Goal: Task Accomplishment & Management: Use online tool/utility

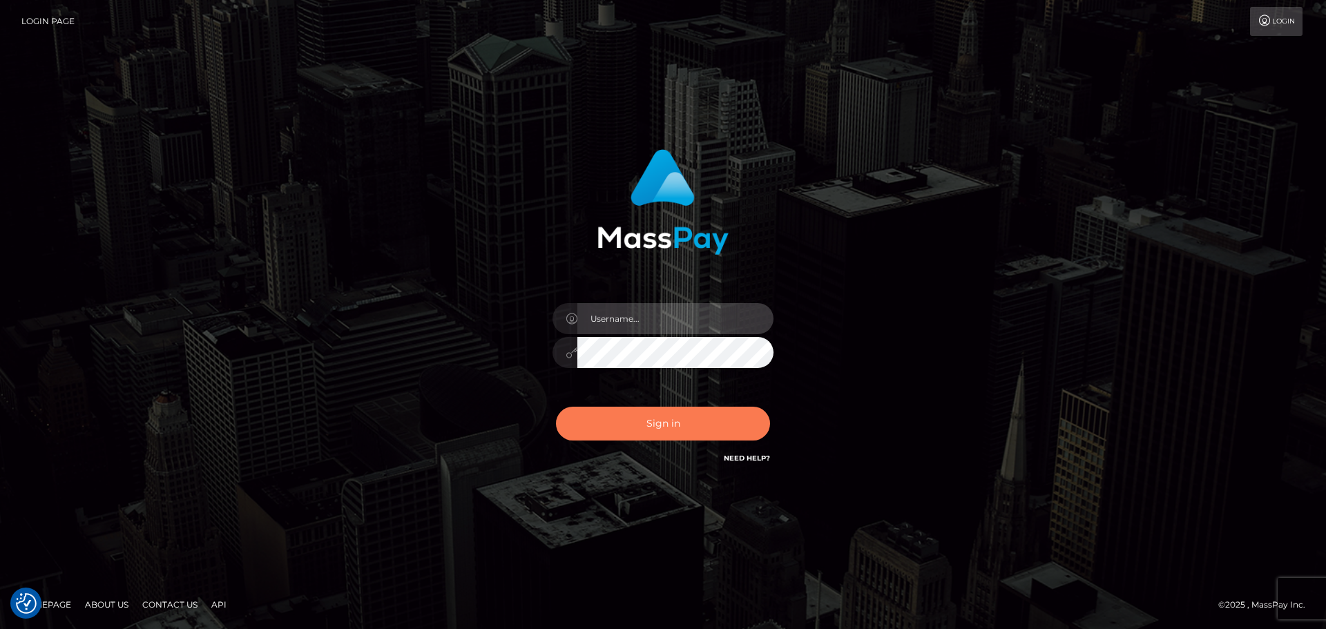
type input "constantin.mp"
click at [658, 420] on button "Sign in" at bounding box center [663, 424] width 214 height 34
type input "constantin.mp"
click at [696, 429] on button "Sign in" at bounding box center [663, 424] width 214 height 34
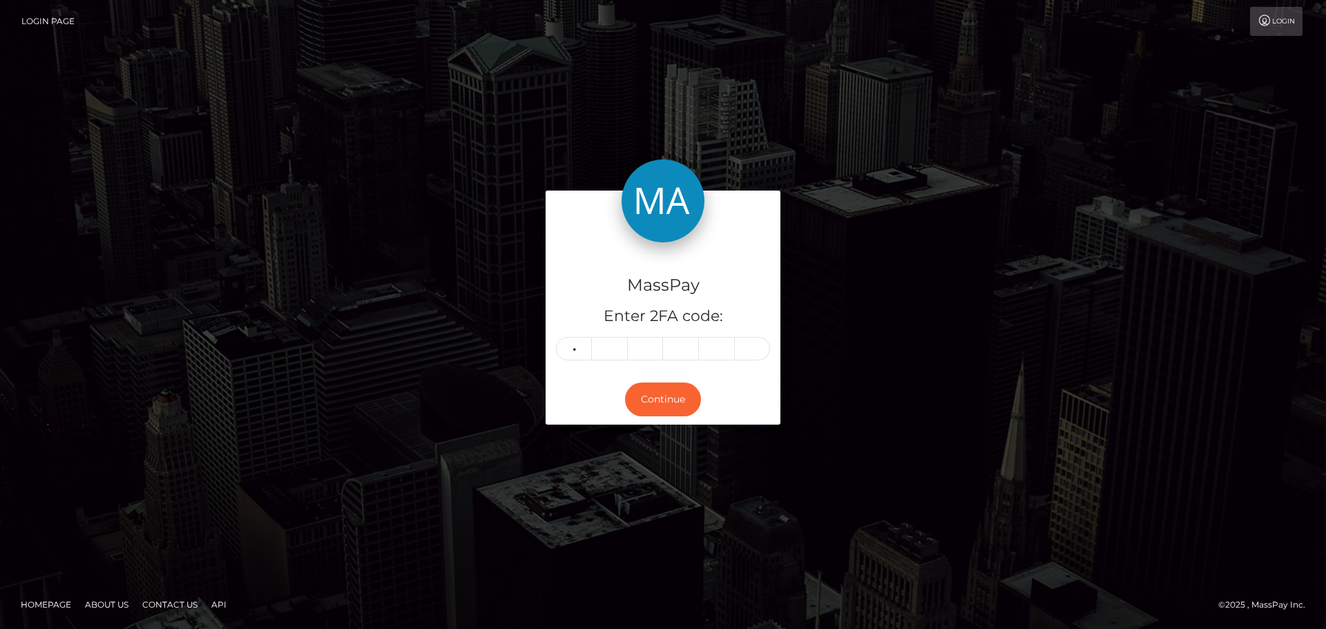
type input "5"
type input "8"
type input "0"
type input "7"
type input "9"
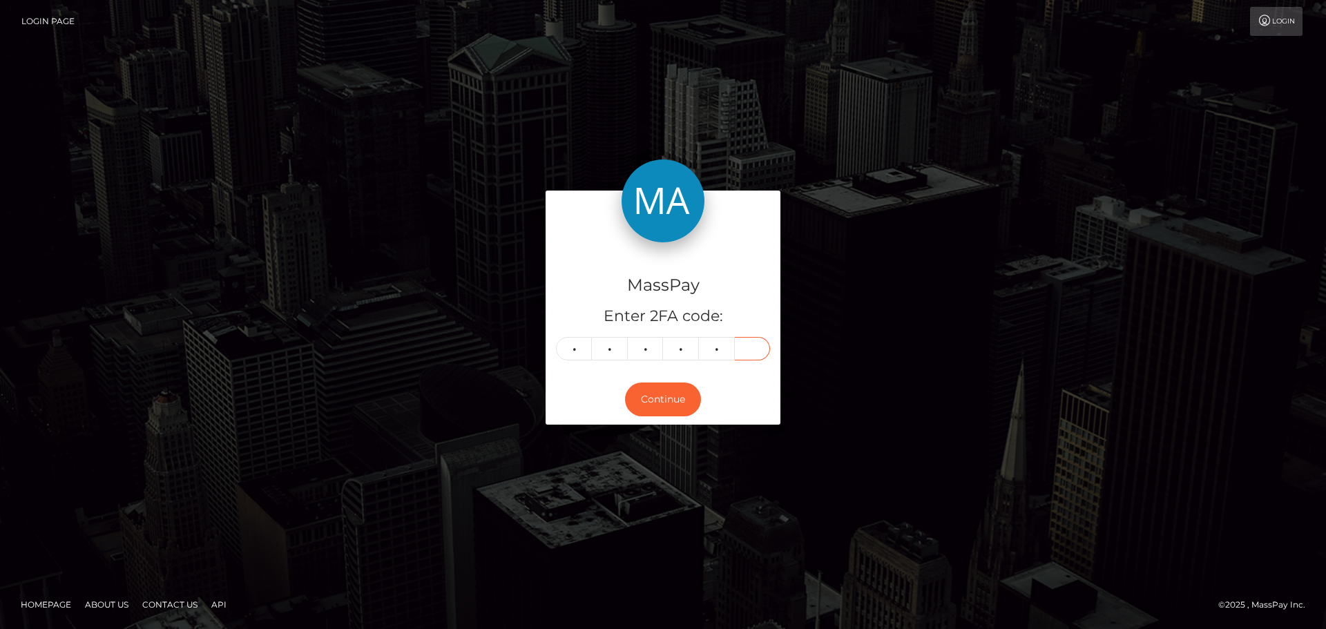
type input "3"
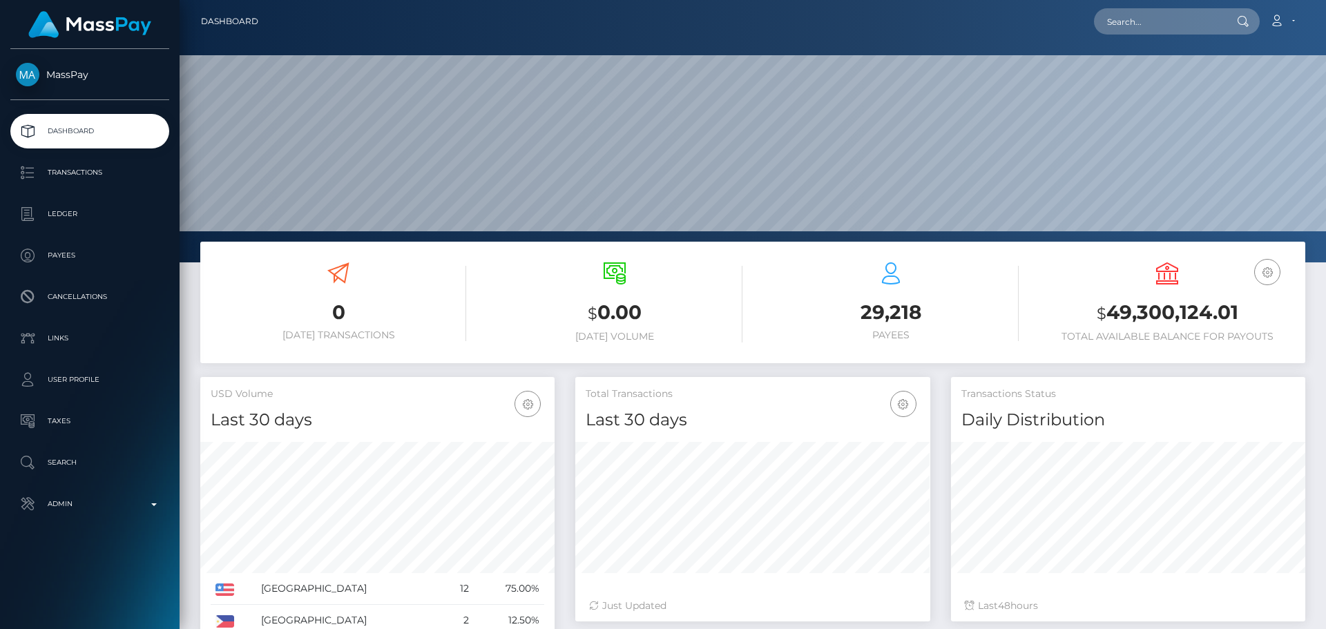
scroll to position [245, 355]
click at [1133, 27] on input "text" at bounding box center [1159, 21] width 130 height 26
paste input "134829"
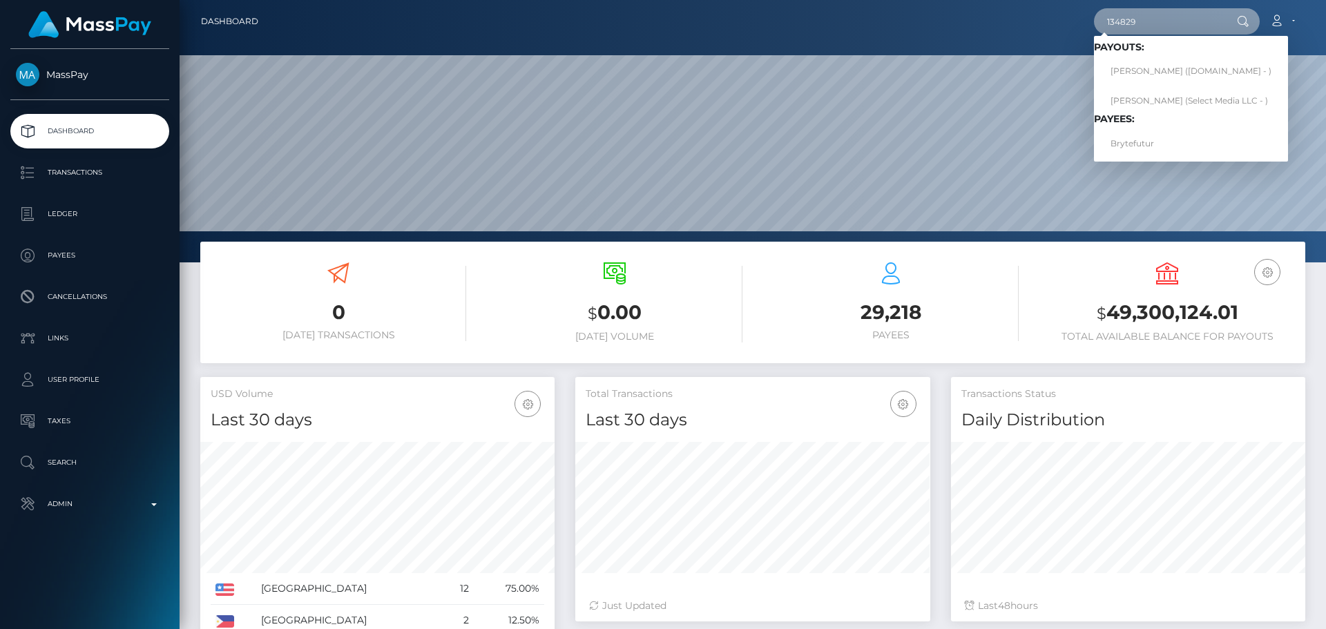
click at [1160, 30] on input "134829" at bounding box center [1159, 21] width 130 height 26
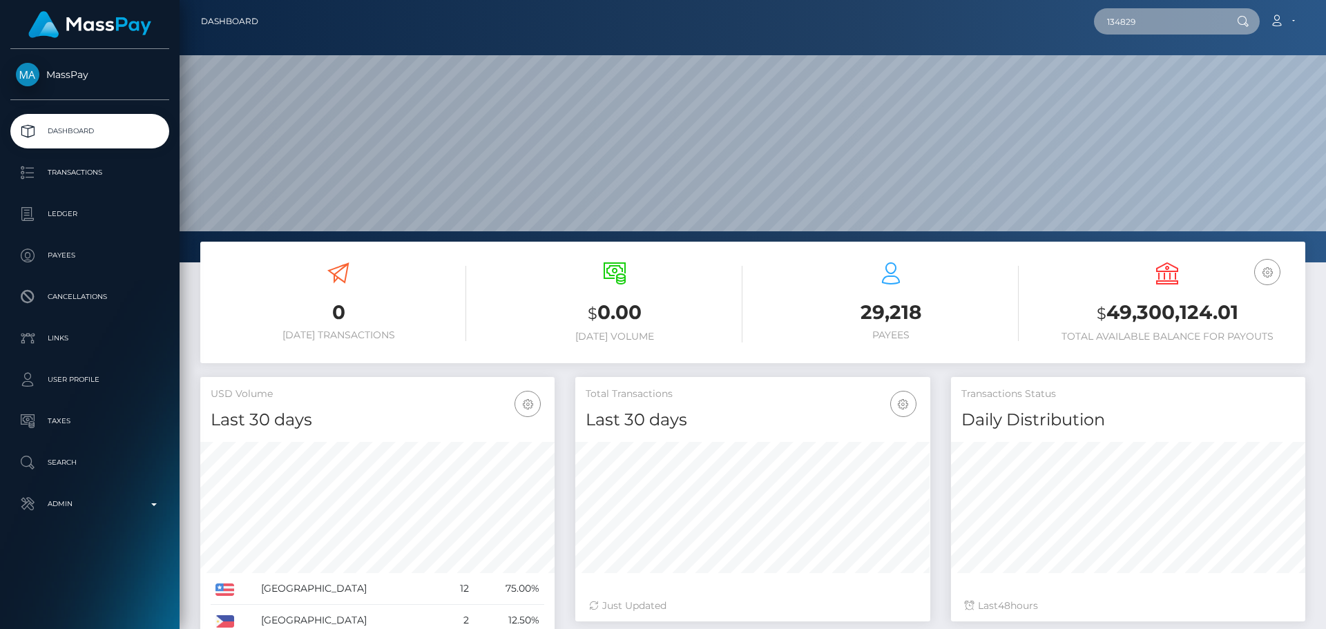
click at [1160, 30] on input "134829" at bounding box center [1159, 21] width 130 height 26
paste input "poact_GpdiDKjBfCl2"
type input "poact_GpdiDKjBfCl2"
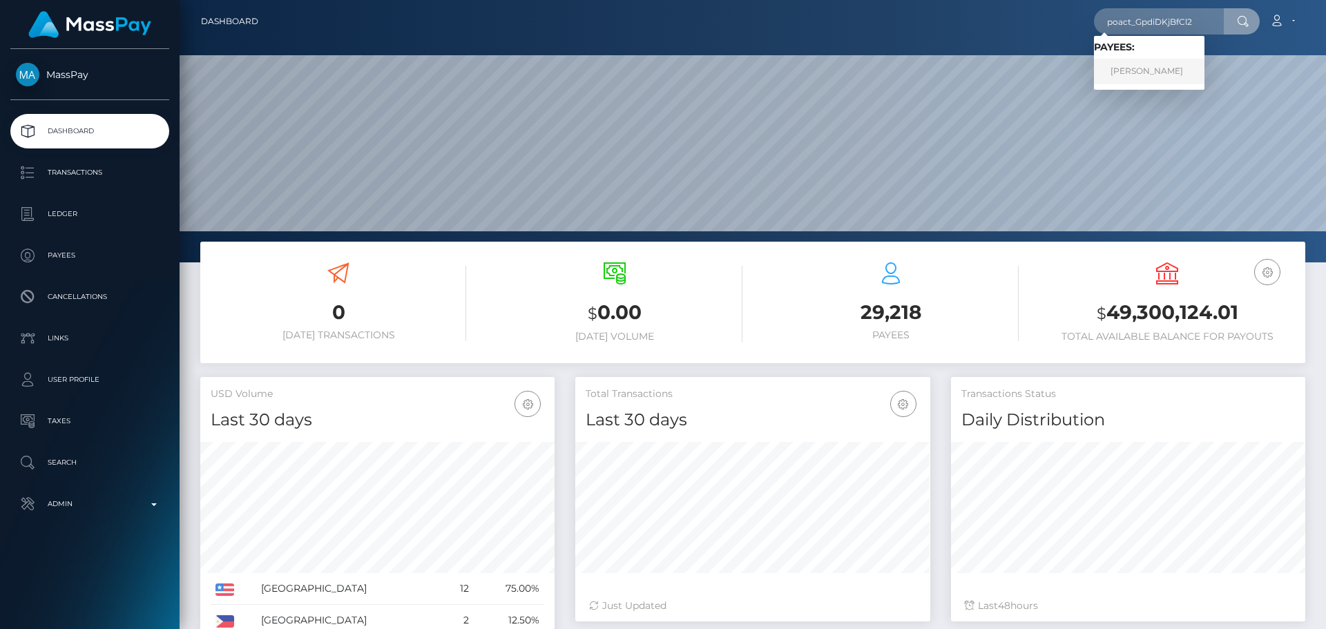
click at [1149, 73] on link "HARPREET SINGH" at bounding box center [1149, 72] width 111 height 26
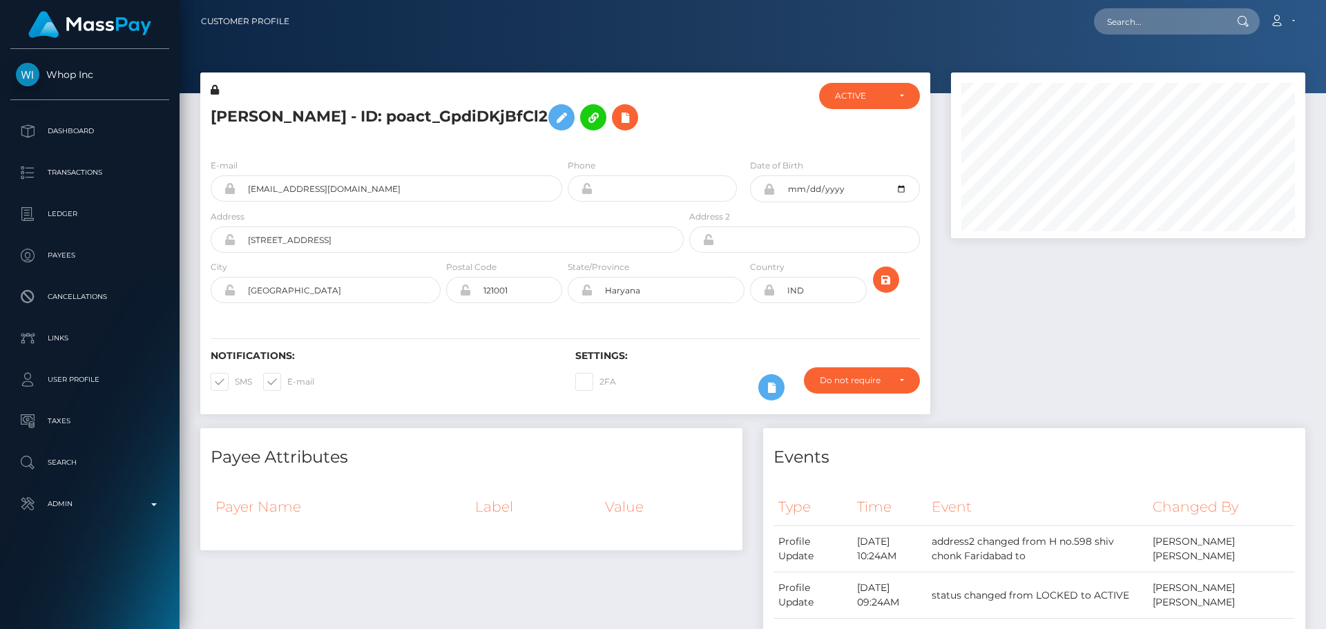
scroll to position [166, 355]
click at [676, 124] on h5 "[PERSON_NAME] - ID: poact_GpdiDKjBfCl2" at bounding box center [444, 117] width 466 height 40
click at [671, 124] on h5 "HARPREET SINGH - ID: poact_GpdiDKjBfCl2" at bounding box center [444, 117] width 466 height 40
click at [741, 143] on div at bounding box center [748, 115] width 122 height 65
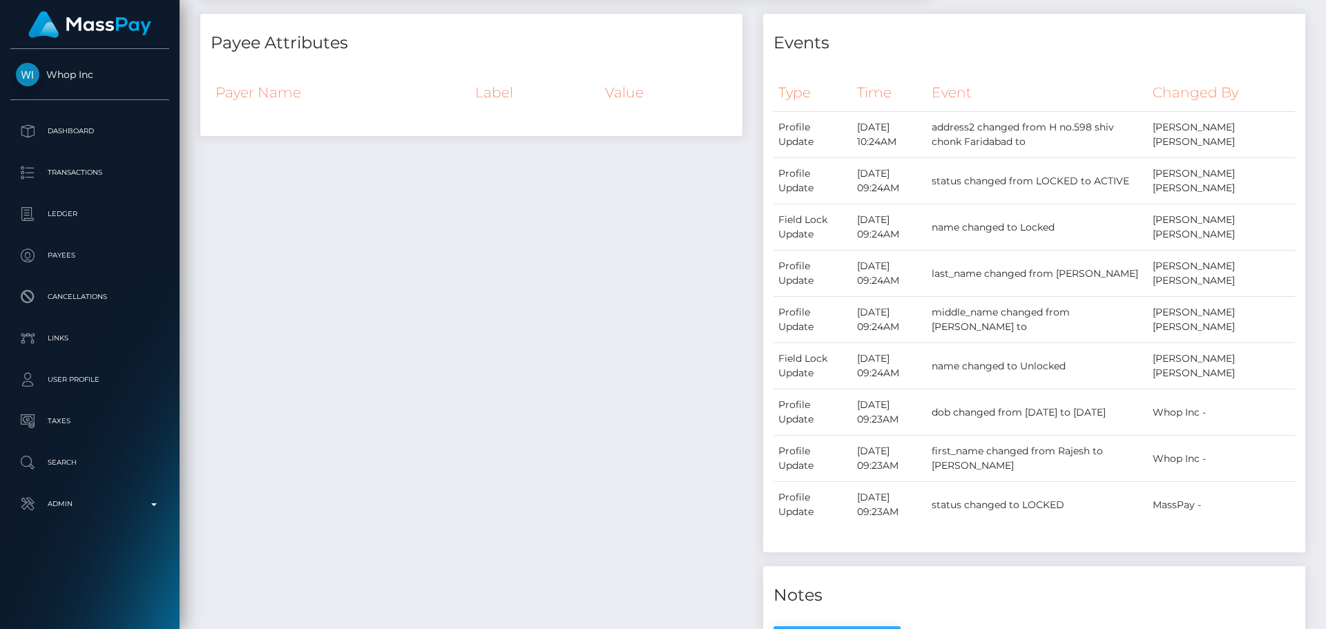
scroll to position [0, 0]
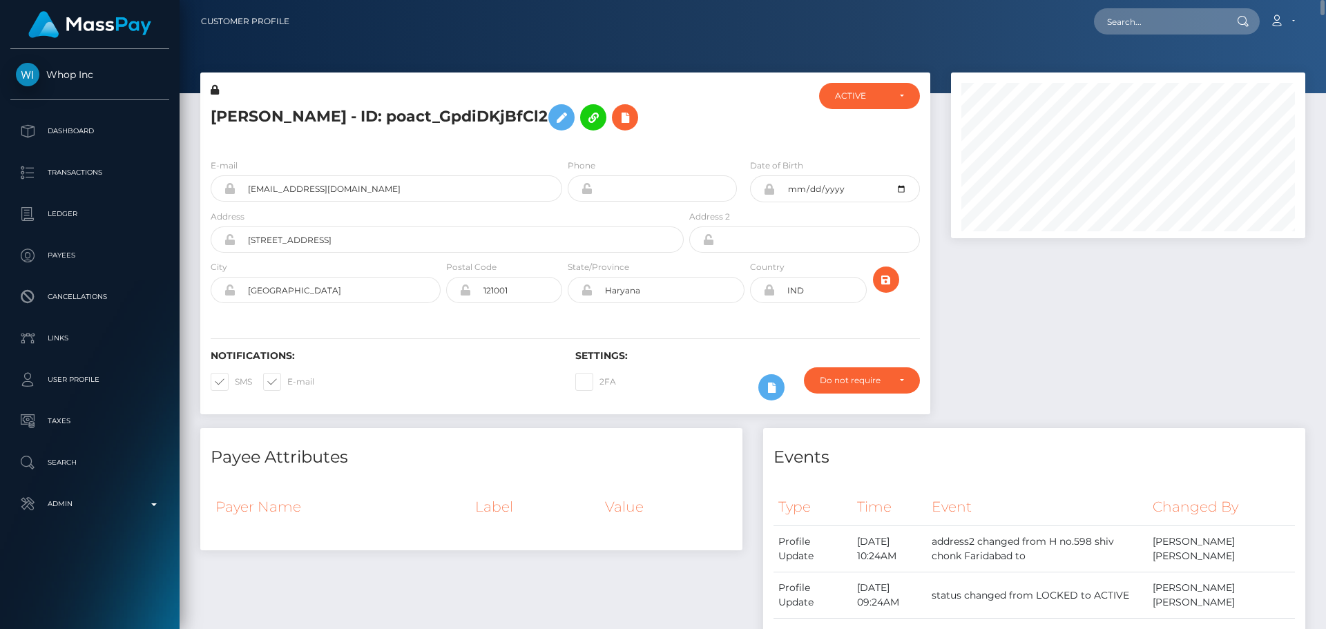
click at [768, 126] on div at bounding box center [748, 115] width 122 height 65
click at [696, 133] on div at bounding box center [748, 115] width 122 height 65
click at [702, 135] on div at bounding box center [748, 115] width 122 height 65
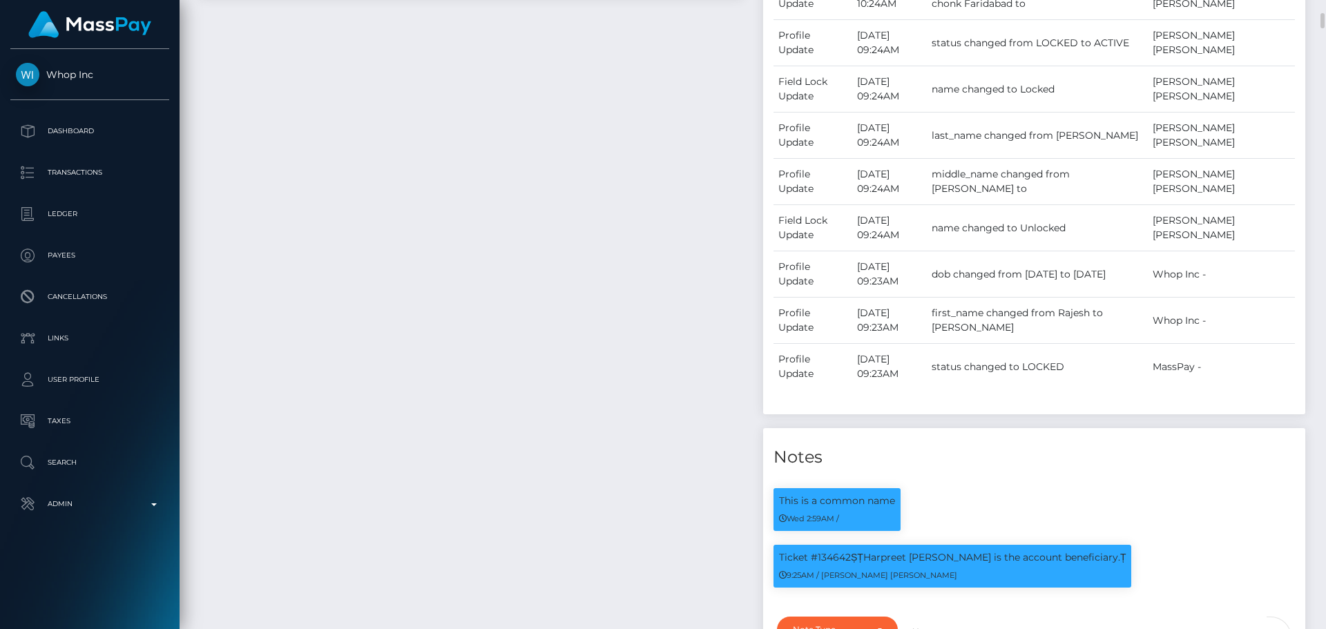
scroll to position [967, 0]
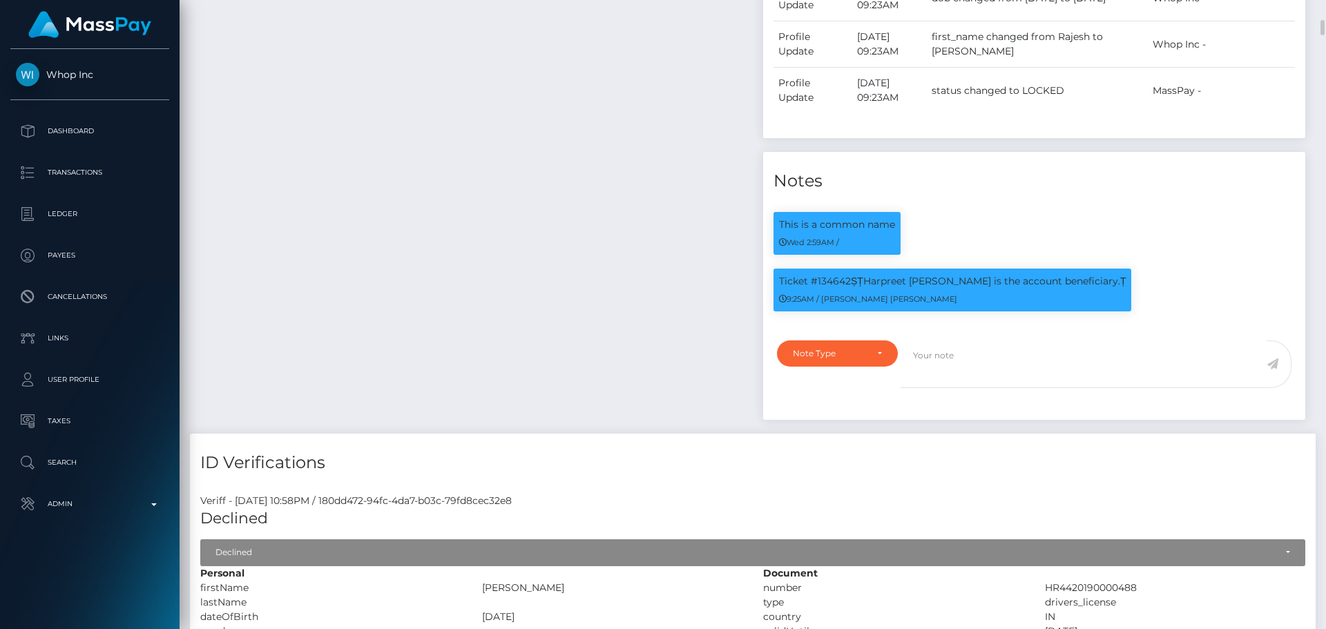
click at [708, 269] on div "Payee Attributes Payer Name Label Value" at bounding box center [471, 16] width 563 height 834
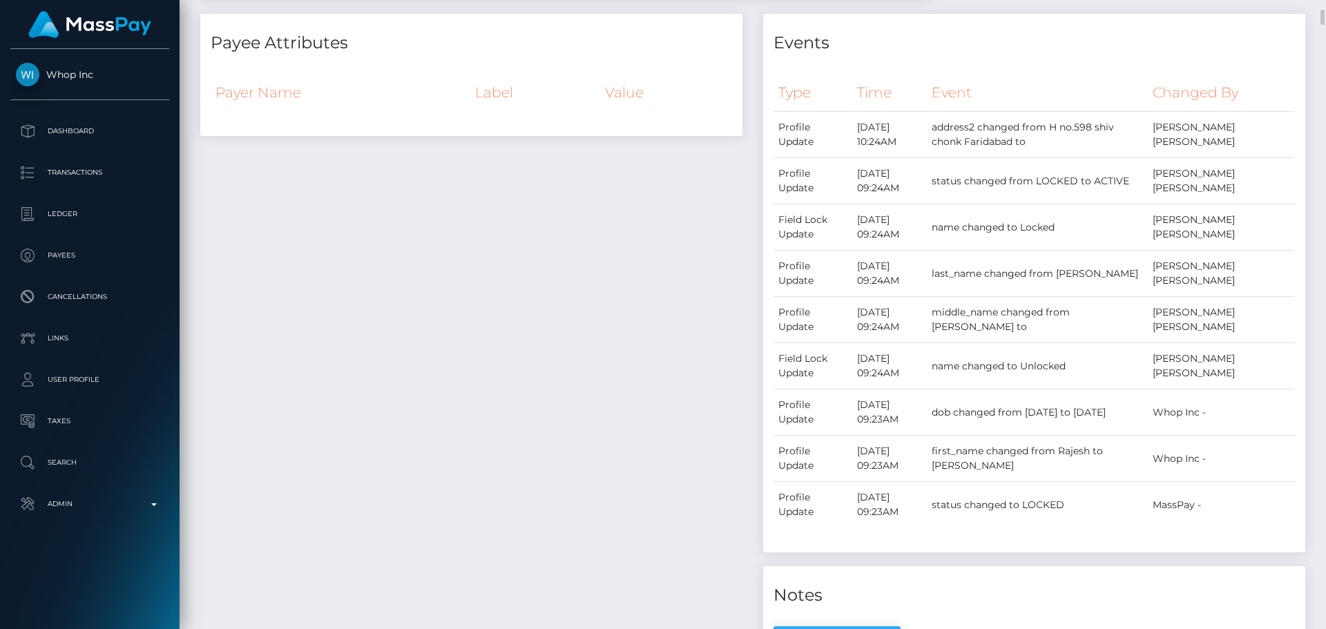
scroll to position [0, 0]
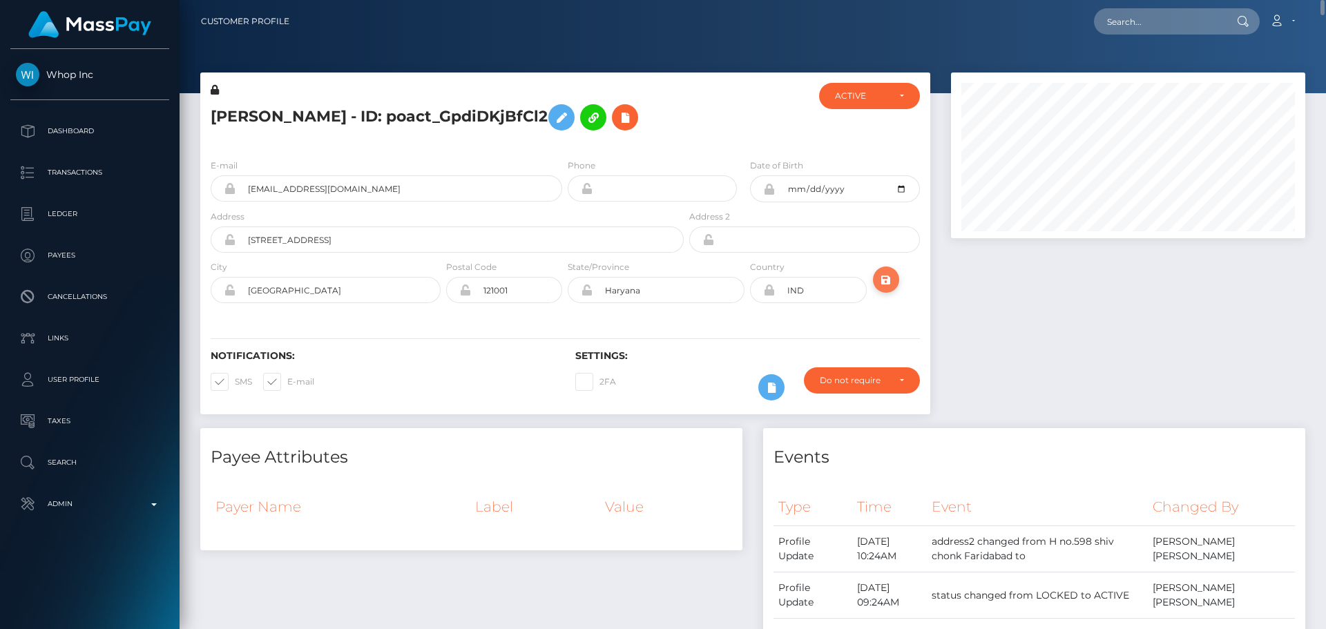
click at [884, 282] on icon "submit" at bounding box center [886, 279] width 17 height 17
click at [729, 139] on div at bounding box center [748, 115] width 122 height 65
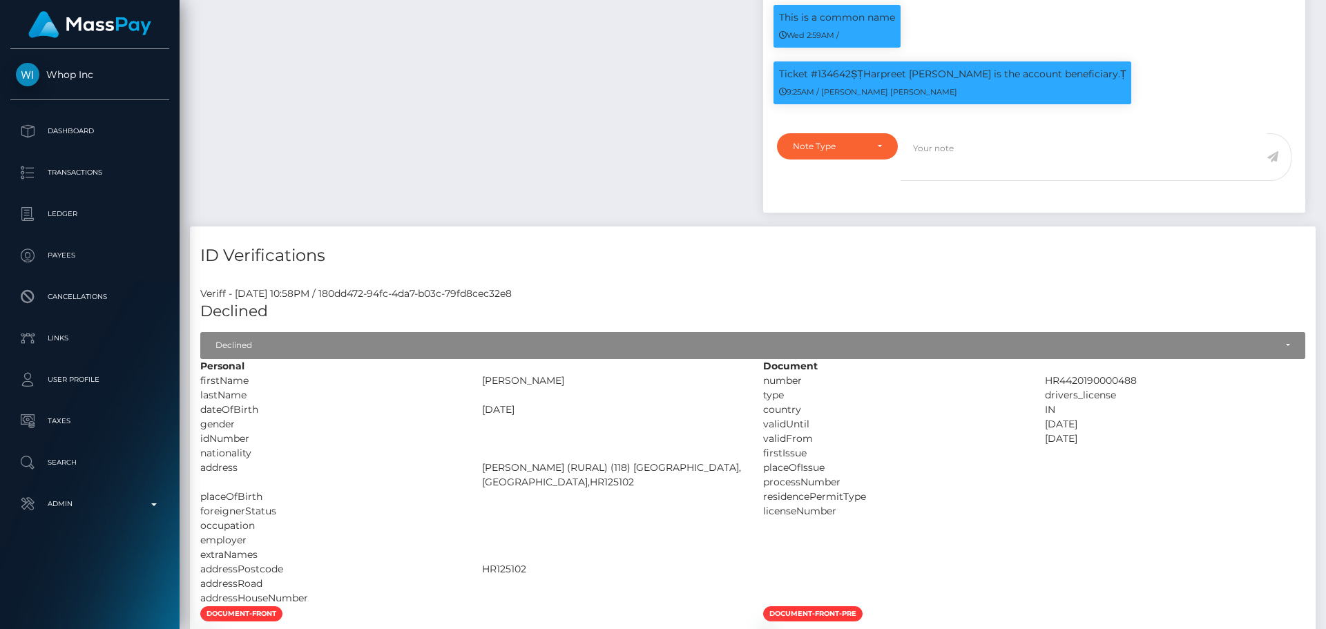
scroll to position [1105, 0]
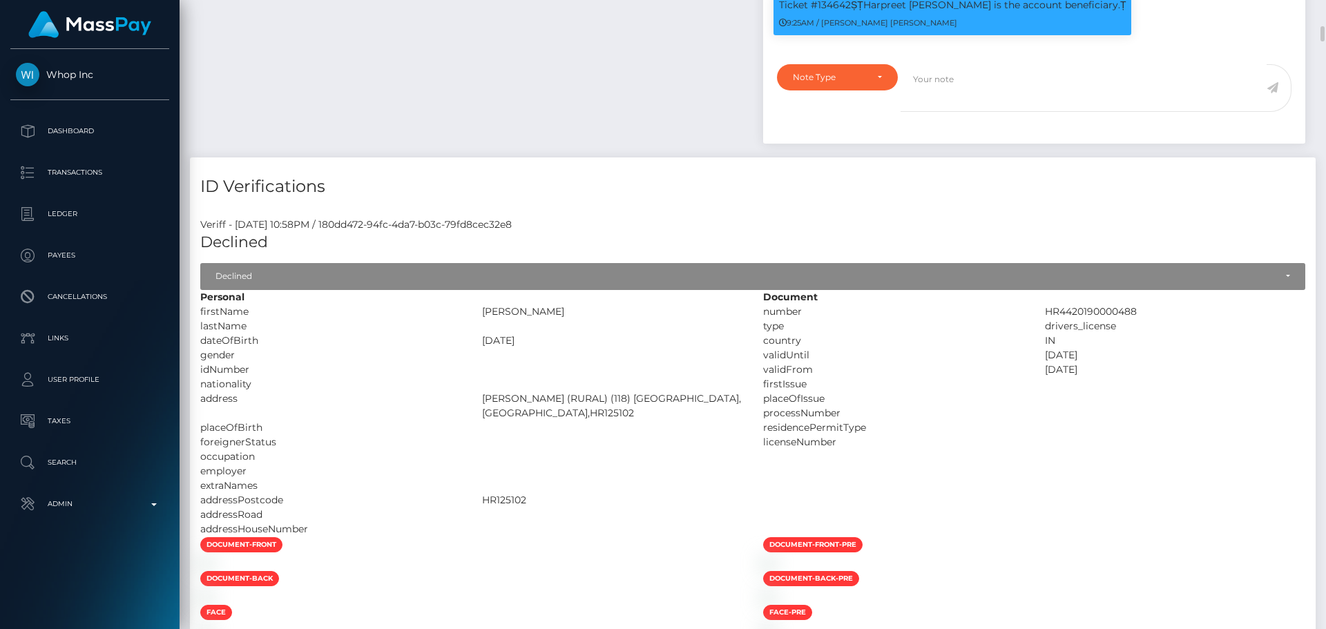
click at [607, 189] on div "ID Verifications" at bounding box center [753, 177] width 1126 height 41
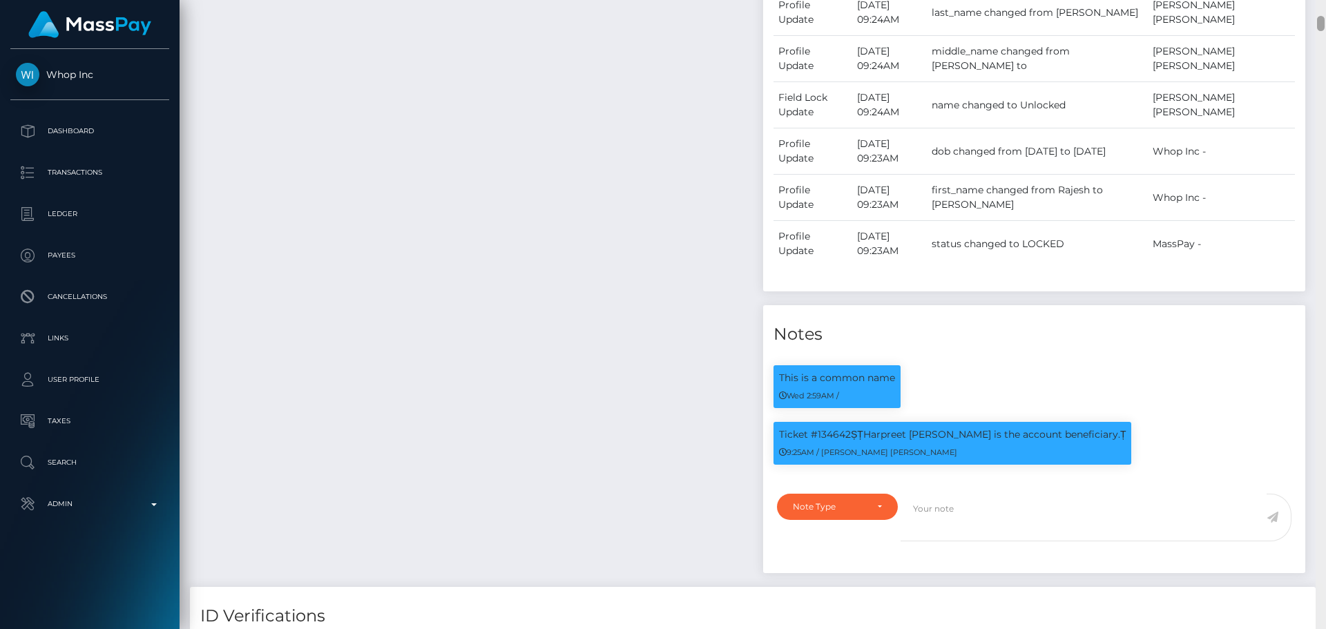
scroll to position [0, 0]
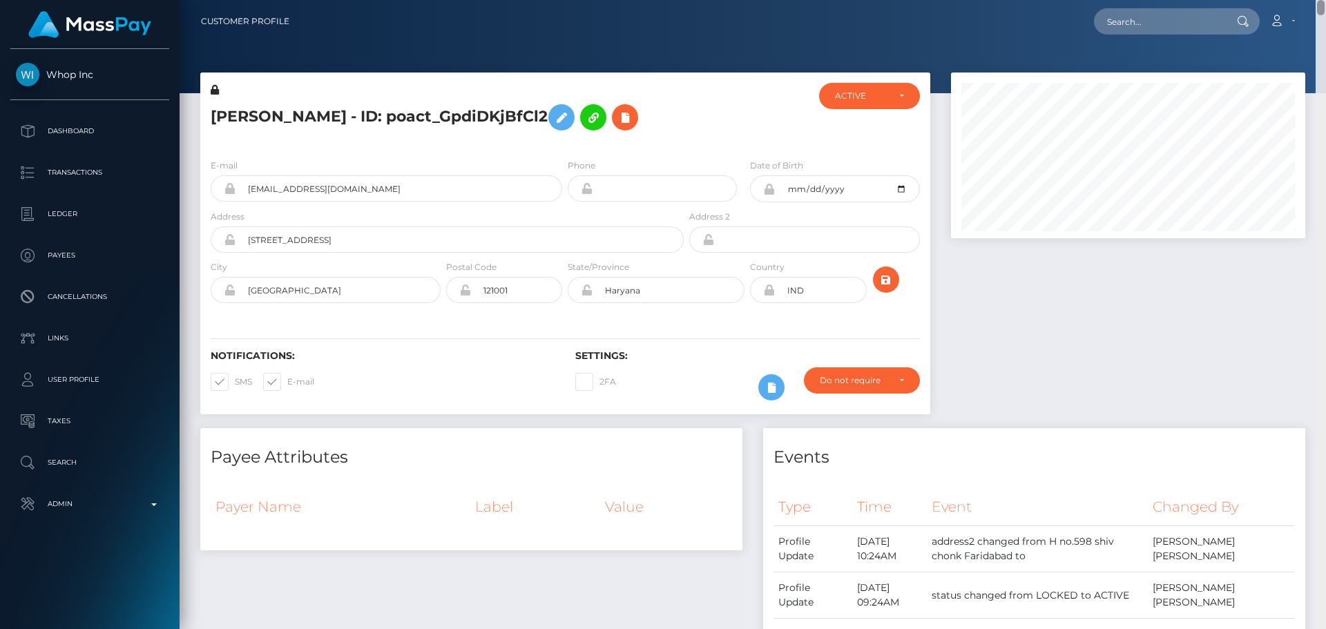
drag, startPoint x: 1318, startPoint y: 179, endPoint x: 1322, endPoint y: -2, distance: 181.0
click at [1322, 0] on html "Whop Inc Dashboard Transactions Ledger Payees Cancellations Links" at bounding box center [663, 314] width 1326 height 629
click at [726, 88] on div at bounding box center [748, 115] width 122 height 65
click at [684, 104] on div "HARPREET SINGH - ID: poact_GpdiDKjBfCl2" at bounding box center [443, 115] width 486 height 65
click at [684, 115] on div "HARPREET SINGH - ID: poact_GpdiDKjBfCl2" at bounding box center [443, 115] width 486 height 65
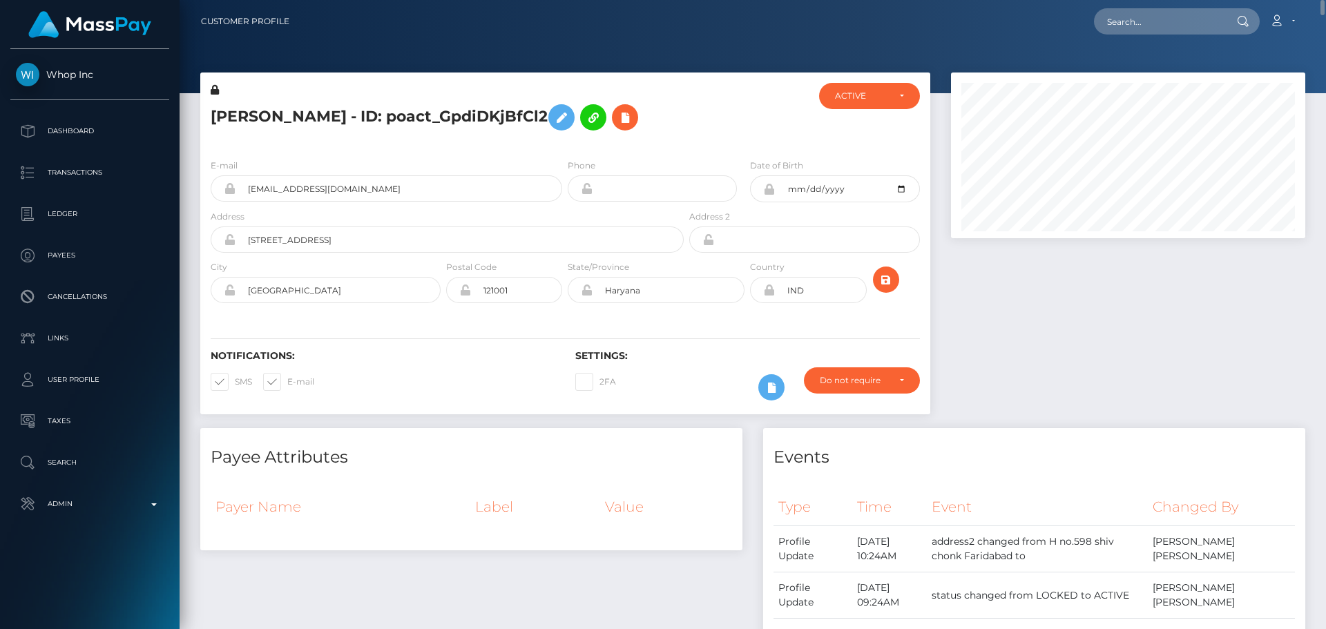
click at [684, 115] on div "HARPREET SINGH - ID: poact_GpdiDKjBfCl2" at bounding box center [443, 115] width 486 height 65
click at [684, 112] on div "HARPREET SINGH - ID: poact_GpdiDKjBfCl2" at bounding box center [443, 115] width 486 height 65
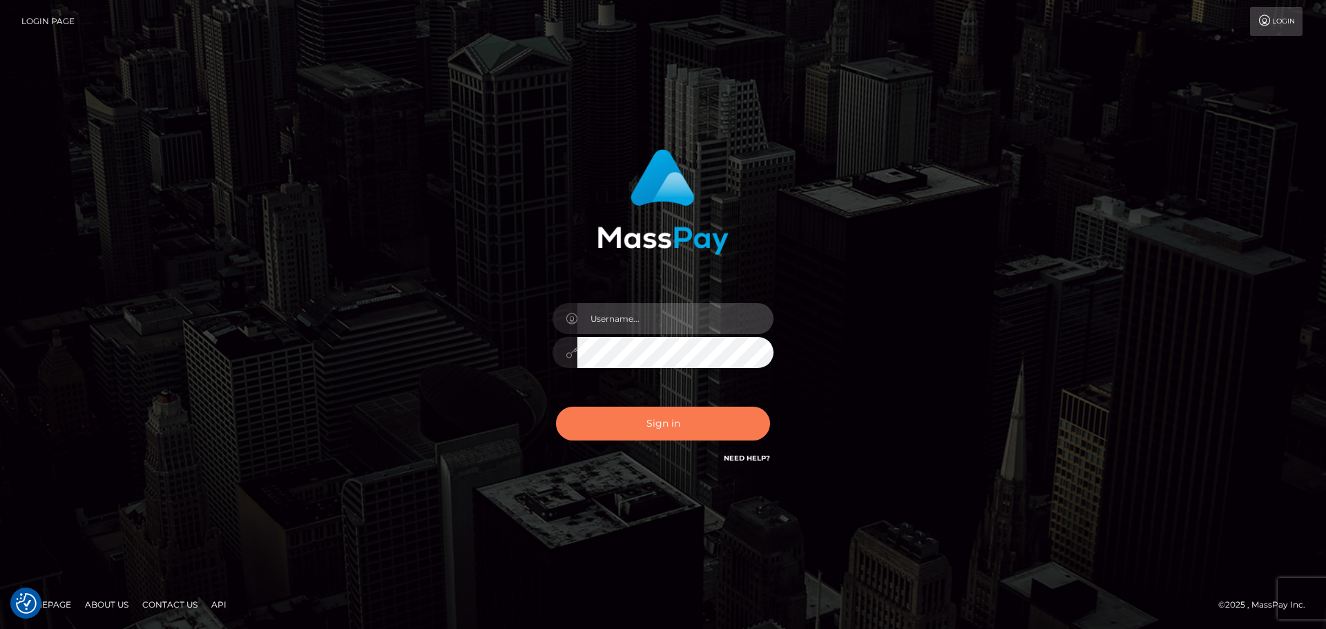
type input "[DOMAIN_NAME]"
click at [658, 425] on button "Sign in" at bounding box center [663, 424] width 214 height 34
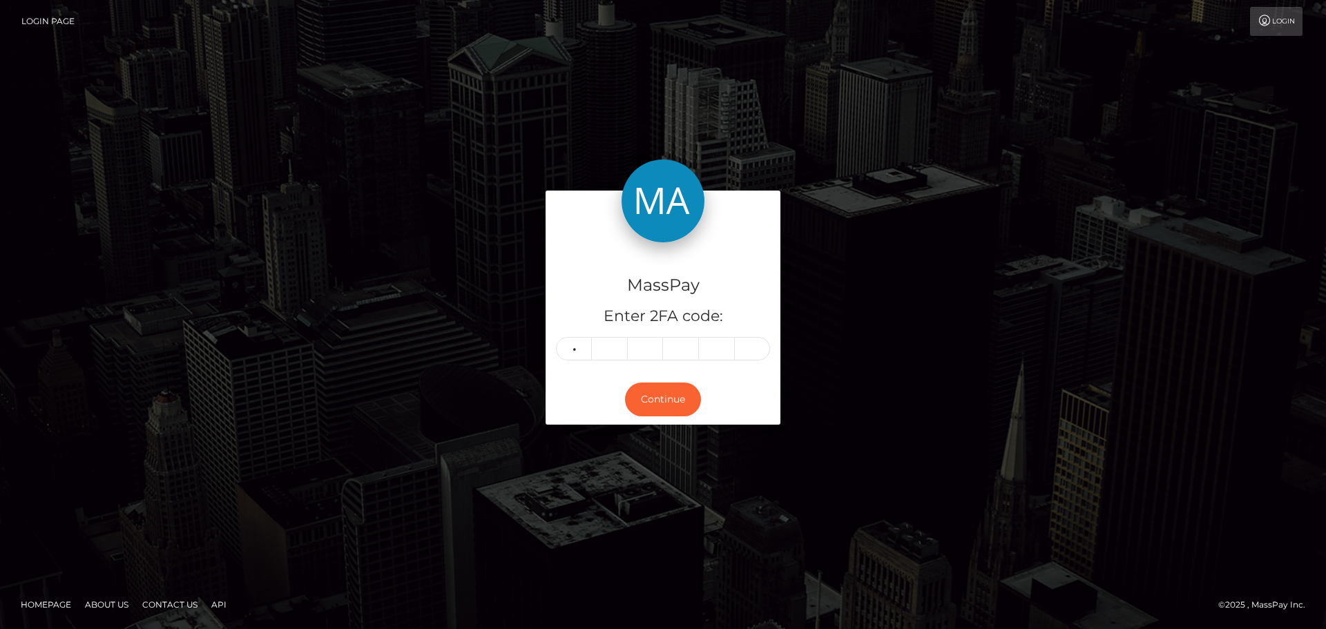
type input "5"
type input "2"
type input "5"
type input "3"
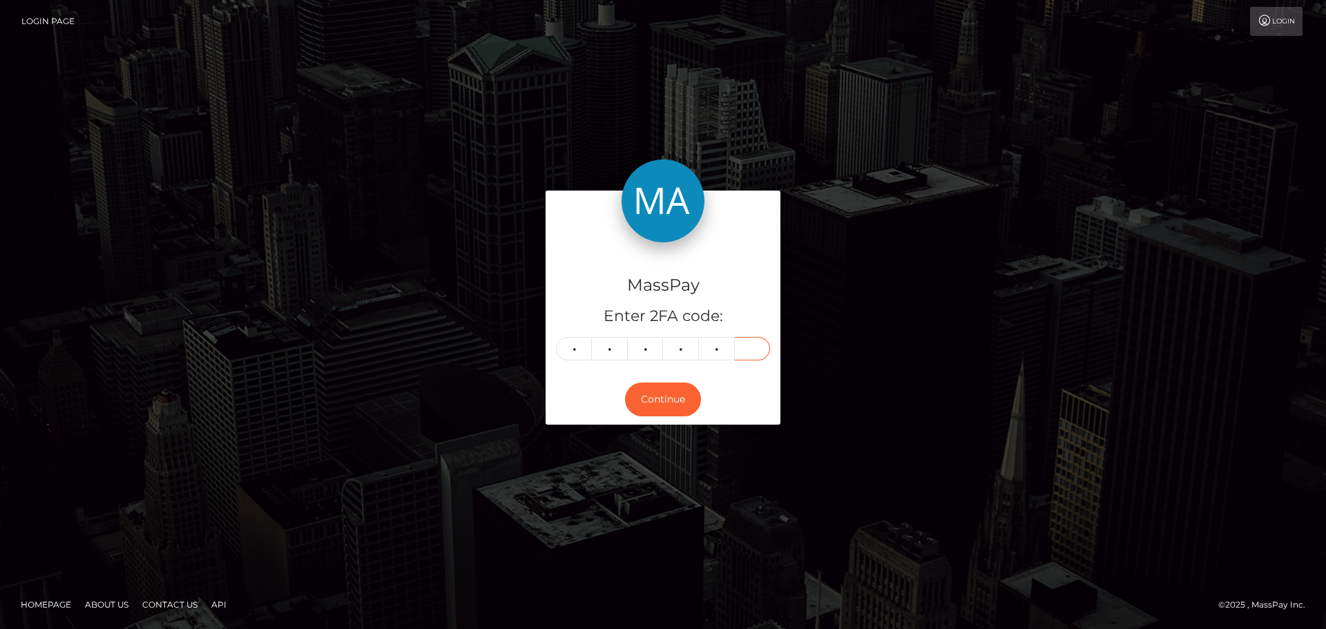
type input "5"
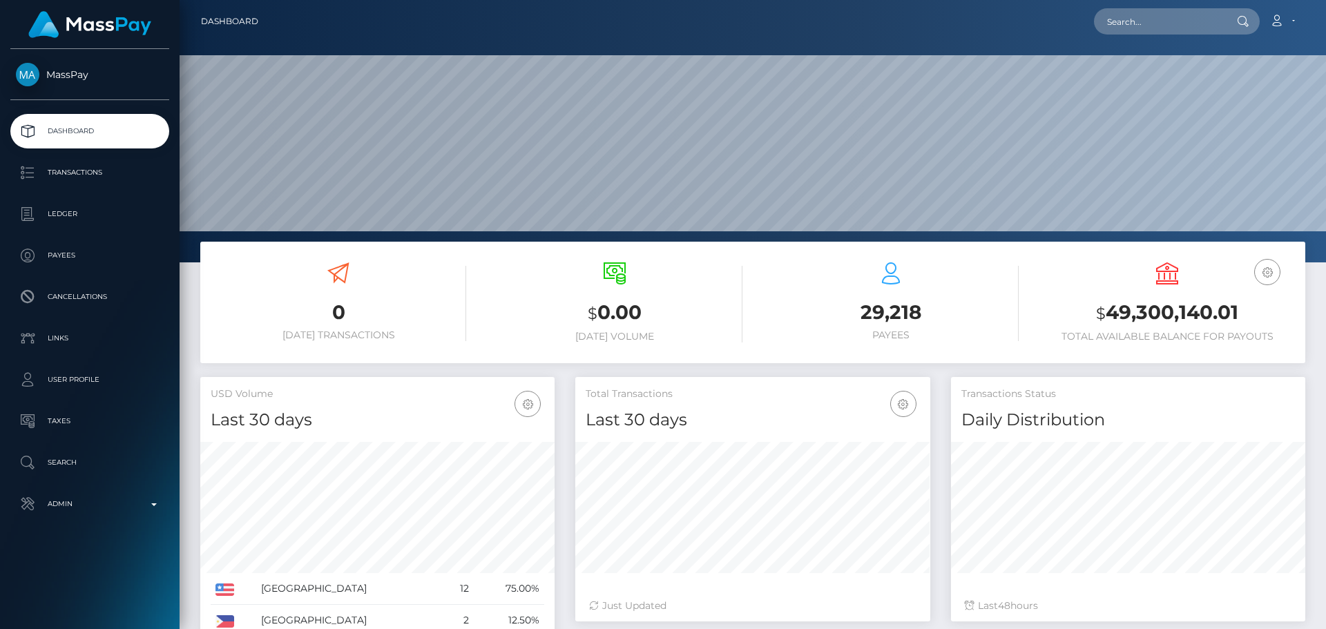
scroll to position [245, 355]
click at [595, 26] on div "Loading... Loading... Account Edit Profile Logout" at bounding box center [786, 21] width 1035 height 29
click at [1176, 19] on input "text" at bounding box center [1159, 21] width 130 height 26
paste input "poact_K6xgClmP1eqi"
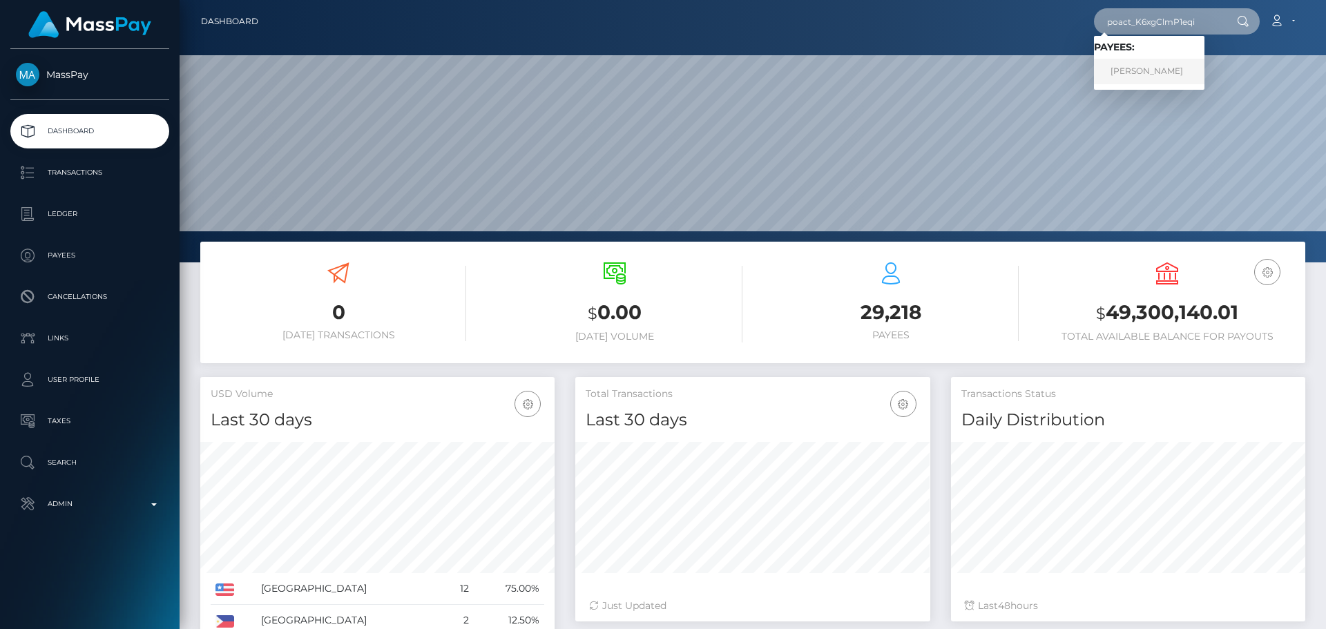
type input "poact_K6xgClmP1eqi"
click at [1145, 75] on link "[PERSON_NAME]" at bounding box center [1149, 72] width 111 height 26
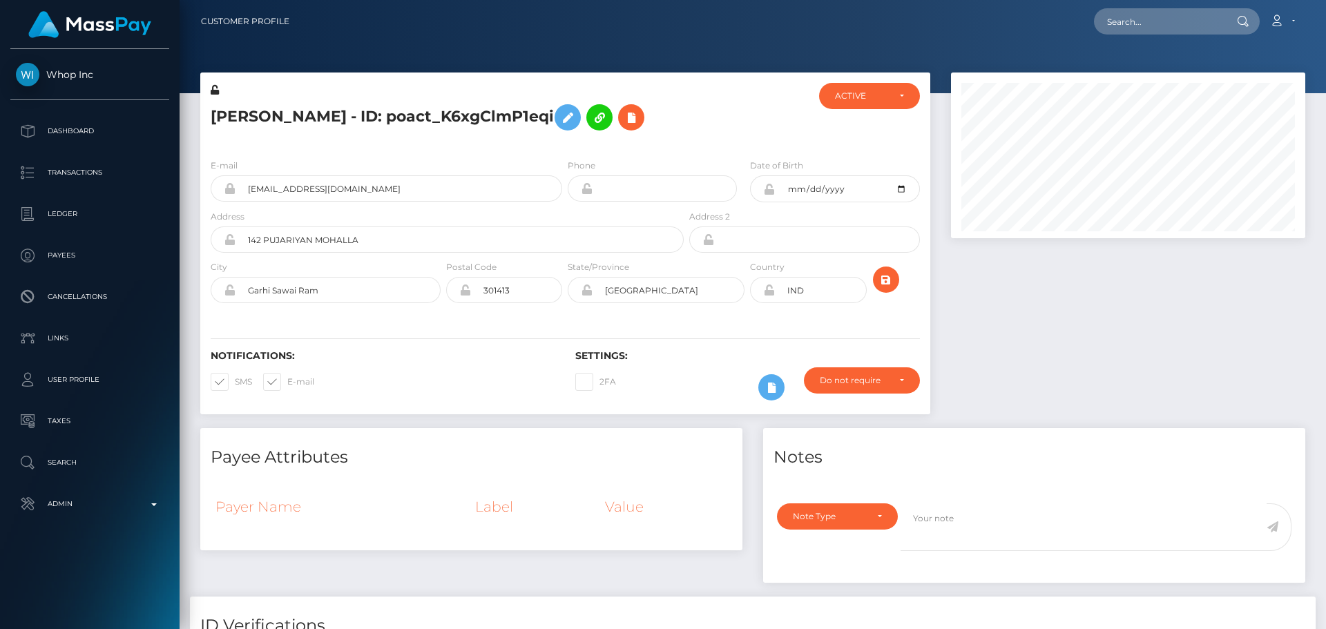
scroll to position [166, 355]
click at [1161, 18] on input "text" at bounding box center [1159, 21] width 130 height 26
paste input "poact_K6xgClmP1eqi"
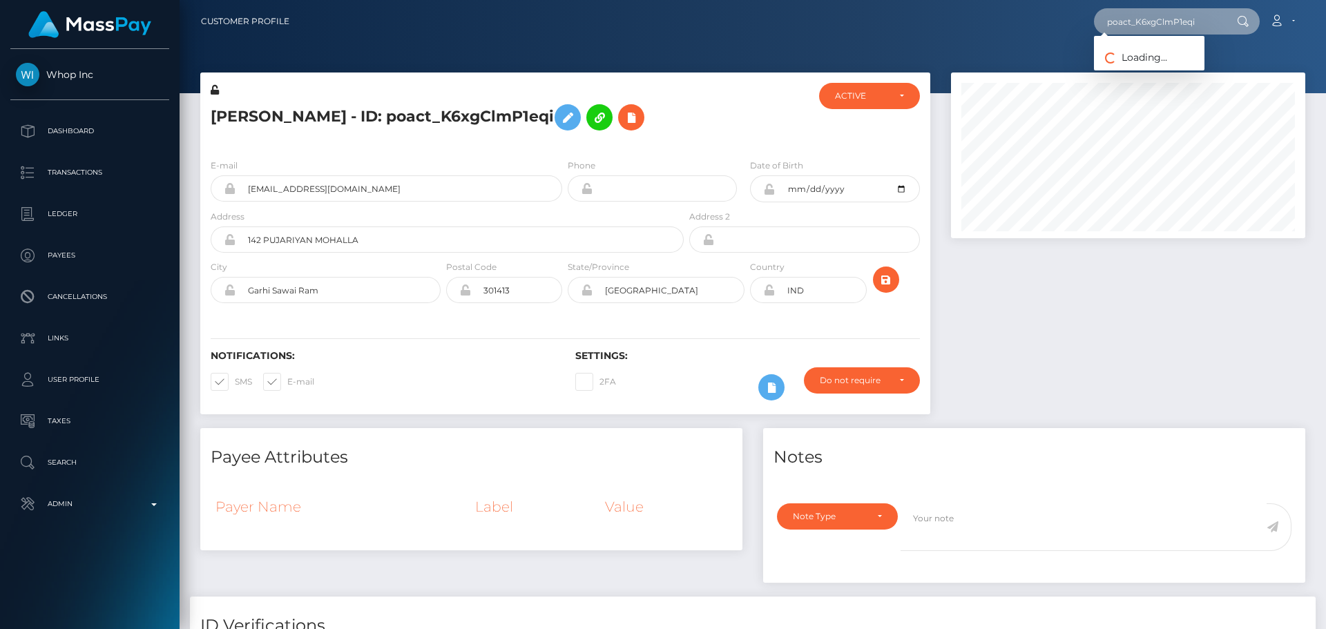
type input "poact_K6xgClmP1eqi"
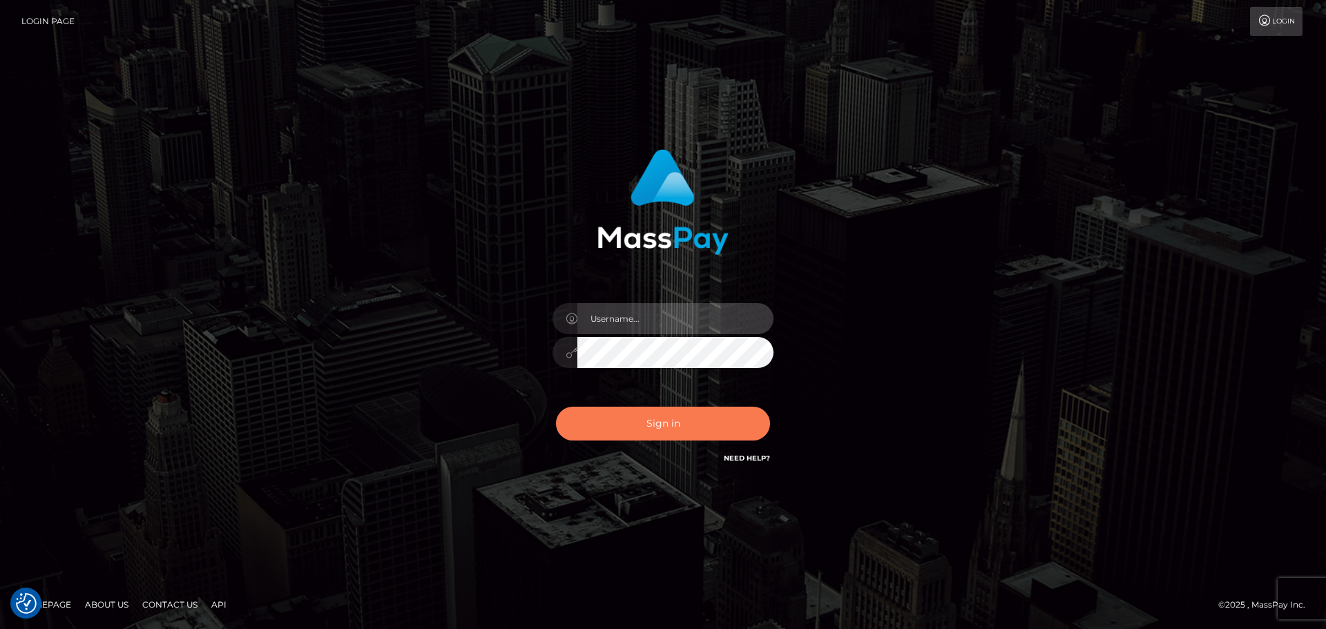
type input "constantin.mp"
click at [694, 412] on button "Sign in" at bounding box center [663, 424] width 214 height 34
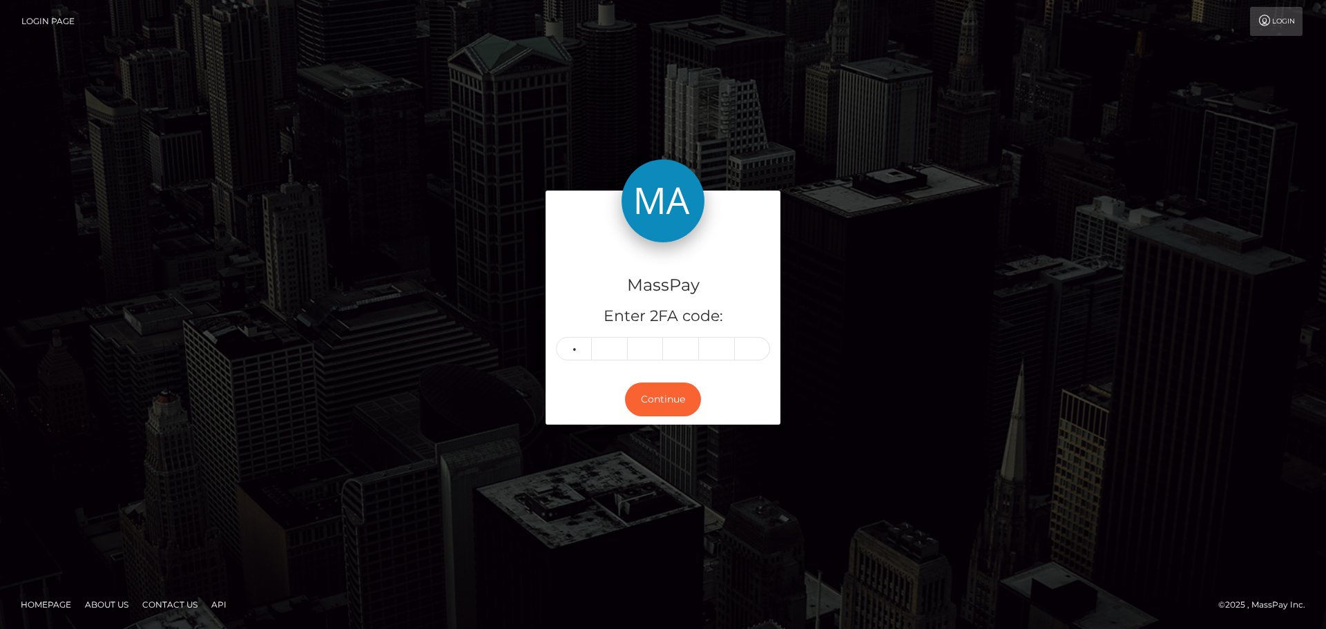
type input "1"
type input "5"
type input "2"
type input "4"
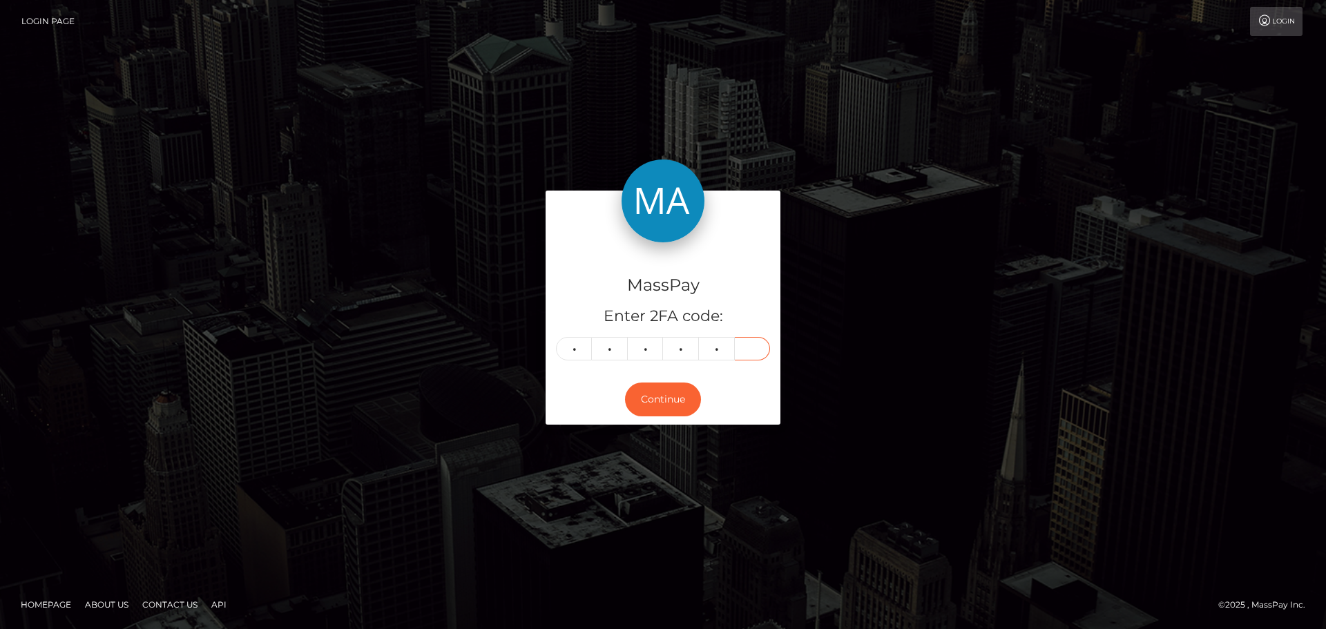
type input "9"
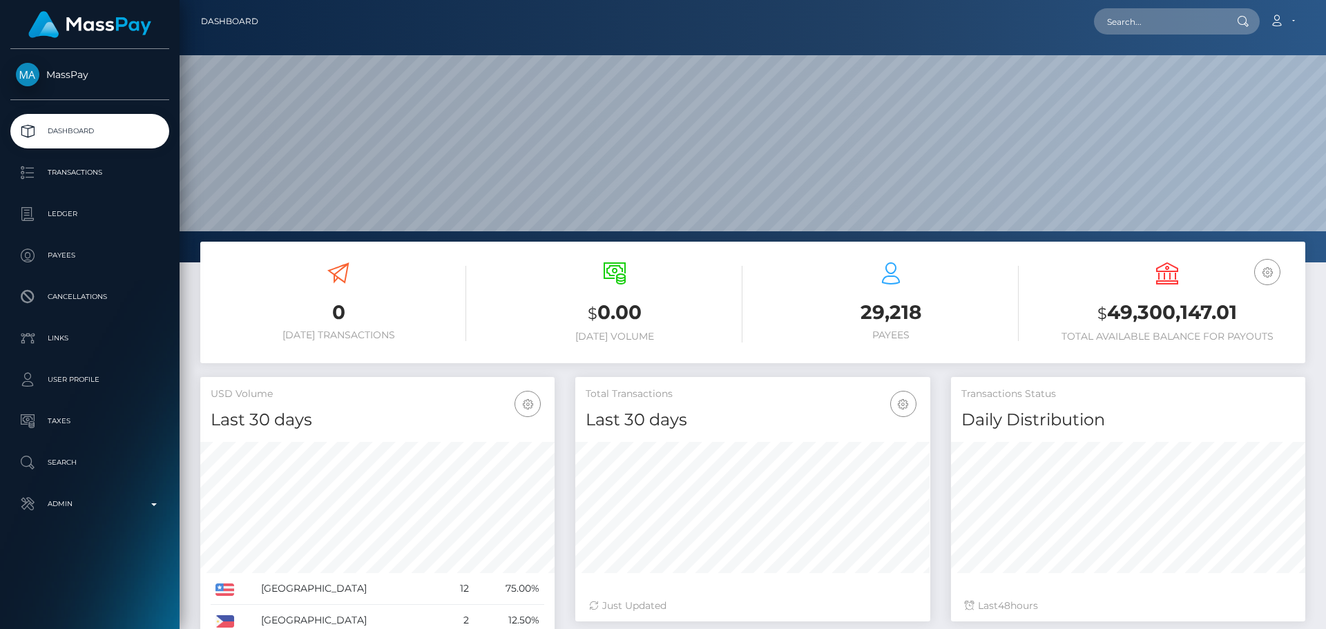
scroll to position [245, 355]
click at [1169, 13] on input "text" at bounding box center [1159, 21] width 130 height 26
paste input "poact_K6xgClmP1eqi"
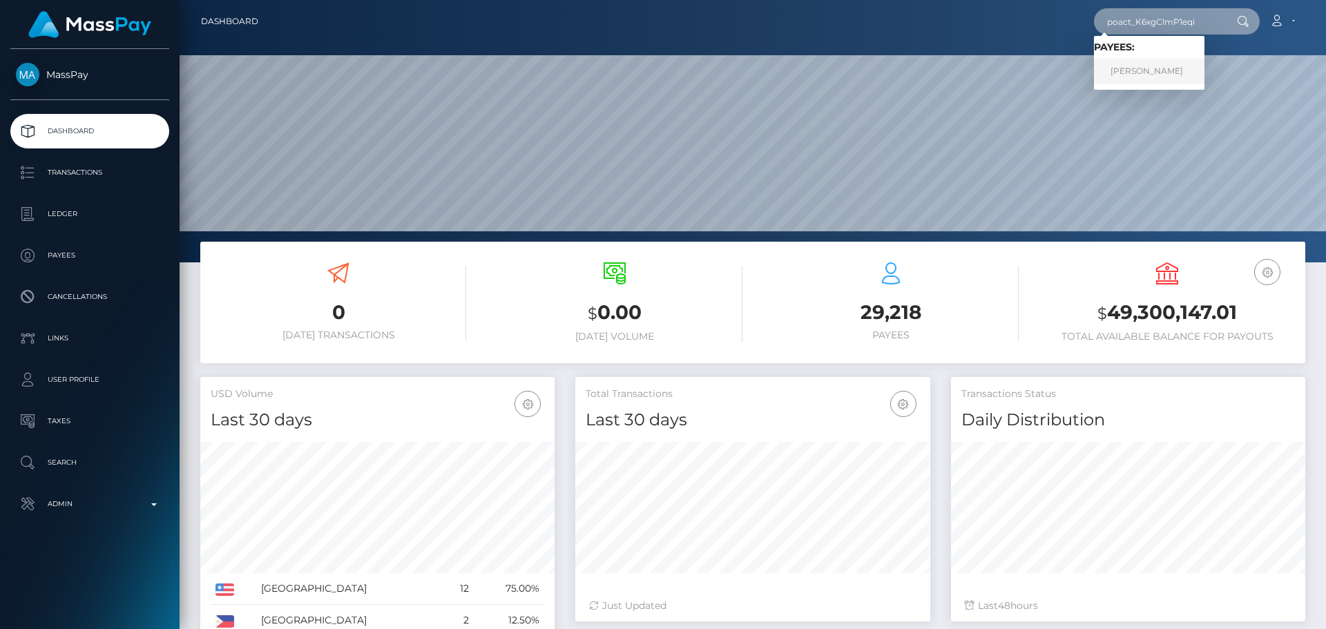
type input "poact_K6xgClmP1eqi"
click at [1147, 66] on link "[PERSON_NAME]" at bounding box center [1149, 72] width 111 height 26
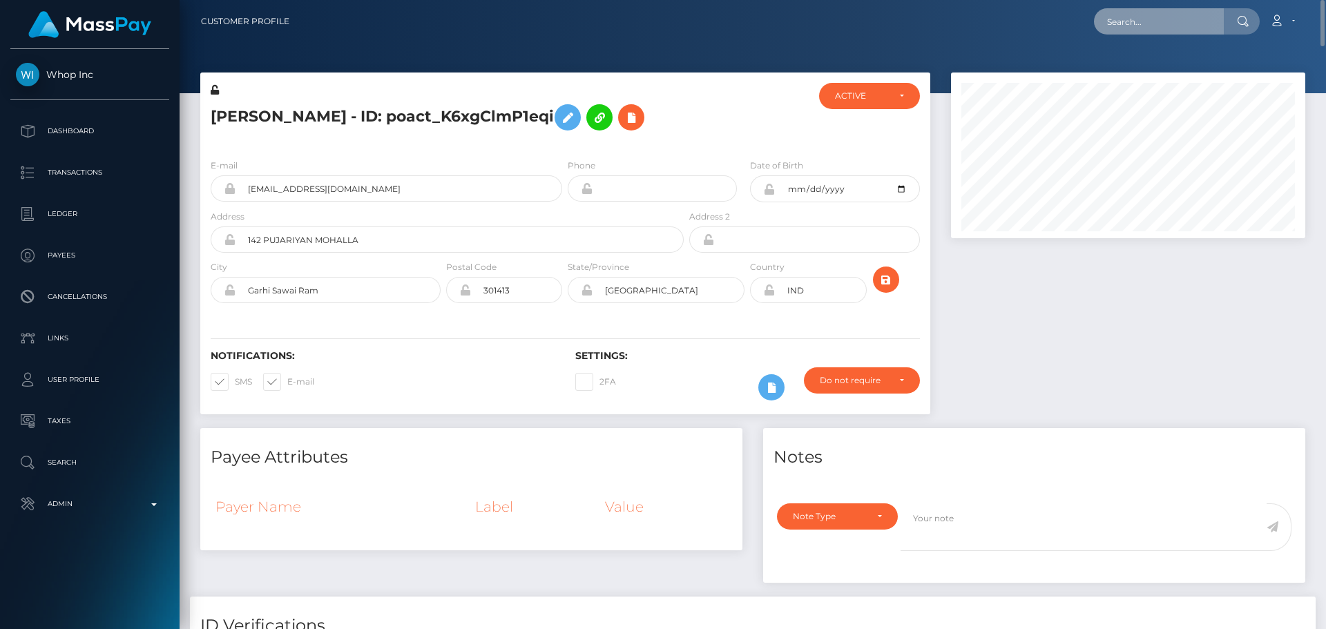
click at [1143, 24] on input "text" at bounding box center [1159, 21] width 130 height 26
paste input "x21Pi01fV5ffp"
type input "x21Pi01fV5ffp"
click at [921, 39] on nav "Customer Profile x21Pi01fV5ffp Loading... Loading... Account" at bounding box center [753, 21] width 1147 height 43
click at [694, 152] on div "E-mail tanishqprincework+0f1d9024cb@gmail.com Phone" at bounding box center [565, 232] width 730 height 169
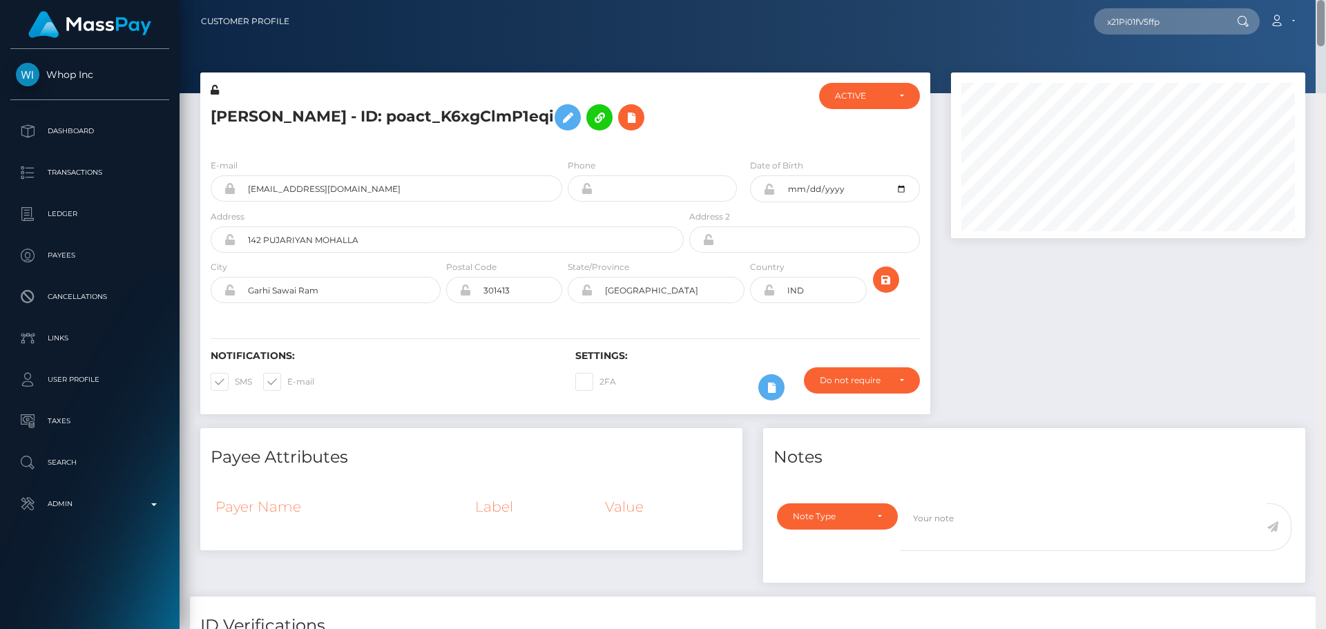
drag, startPoint x: 1323, startPoint y: 477, endPoint x: 1322, endPoint y: -7, distance: 483.5
click at [1322, 0] on html "Whop Inc Dashboard Transactions Ledger Payees Cancellations Links" at bounding box center [663, 314] width 1326 height 629
click at [623, 117] on icon at bounding box center [631, 117] width 17 height 17
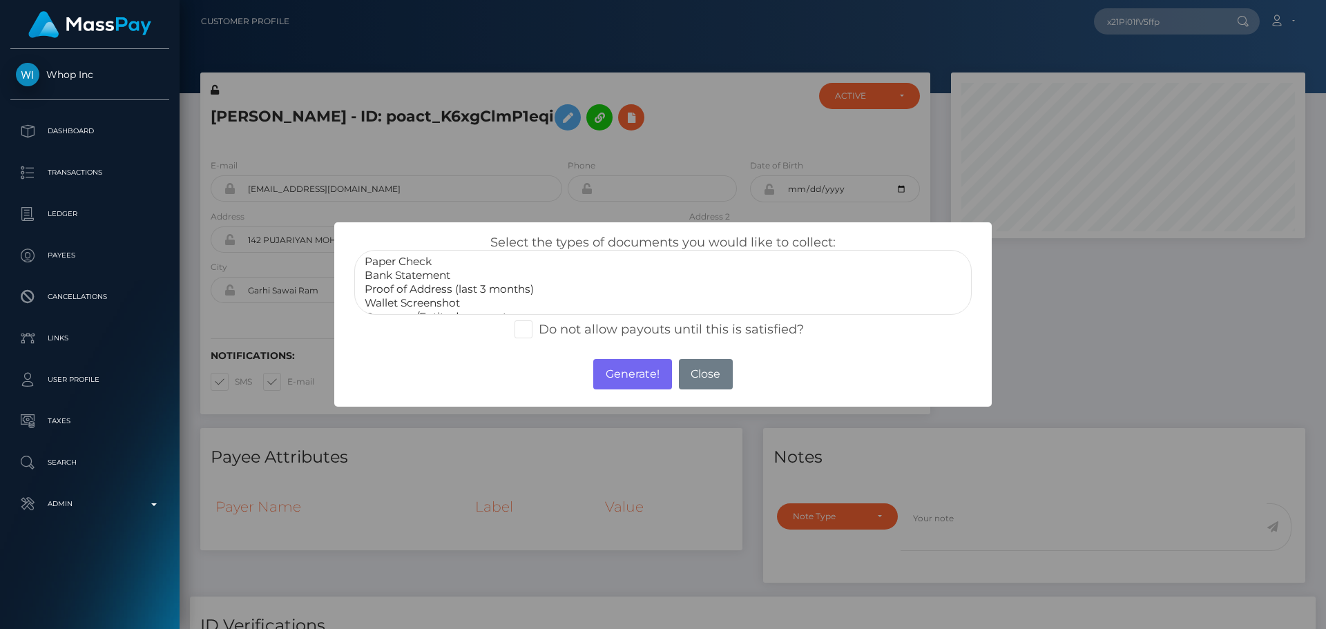
scroll to position [41, 0]
select select "Government issued ID"
click at [441, 289] on option "Government issued ID" at bounding box center [663, 290] width 600 height 14
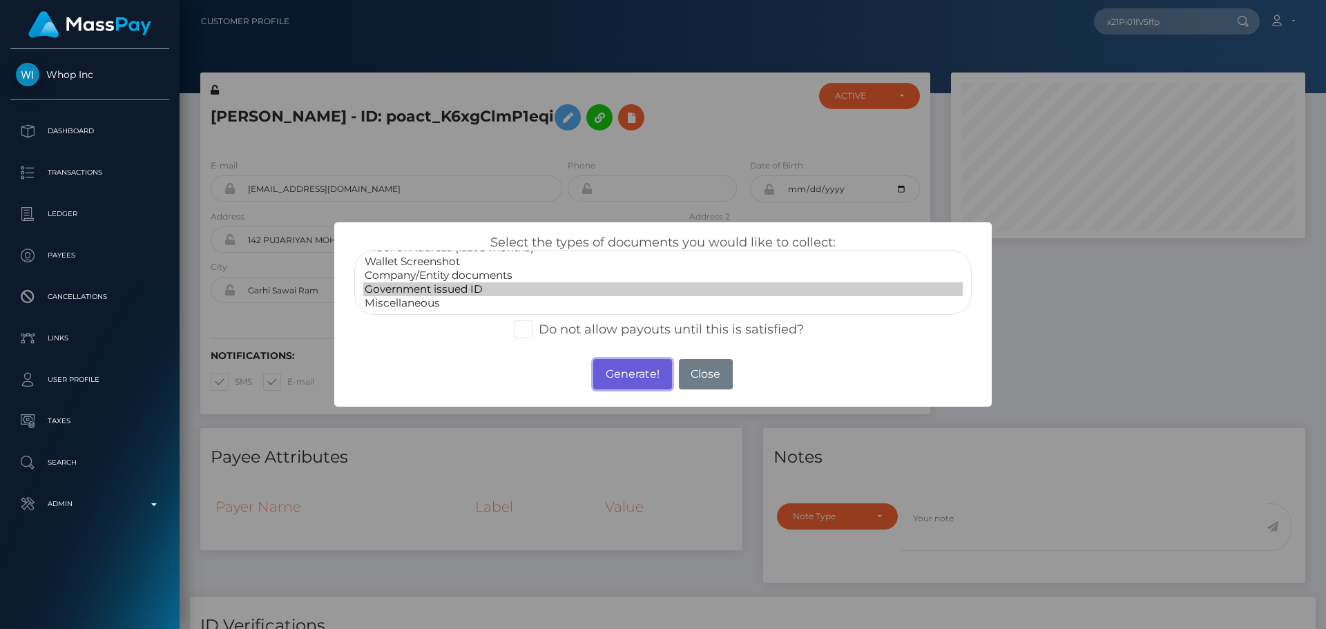
click at [623, 381] on button "Generate!" at bounding box center [632, 374] width 78 height 30
